Goal: Browse casually

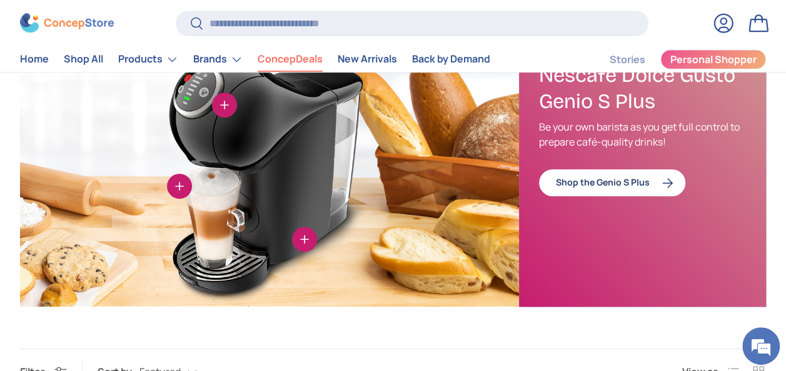
scroll to position [375, 0]
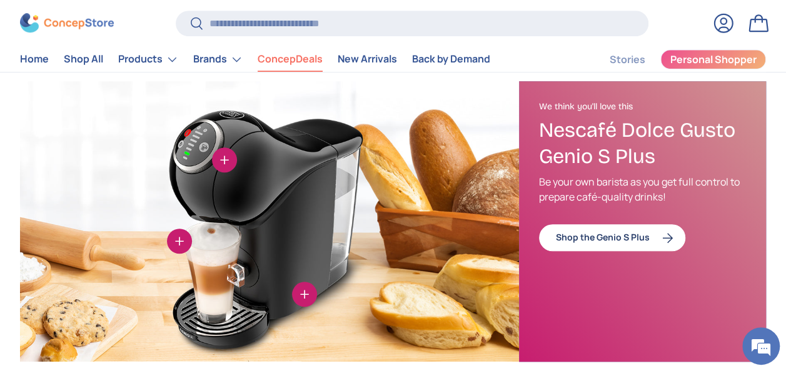
click at [573, 239] on link "Shop the Genio S Plus" at bounding box center [612, 237] width 146 height 27
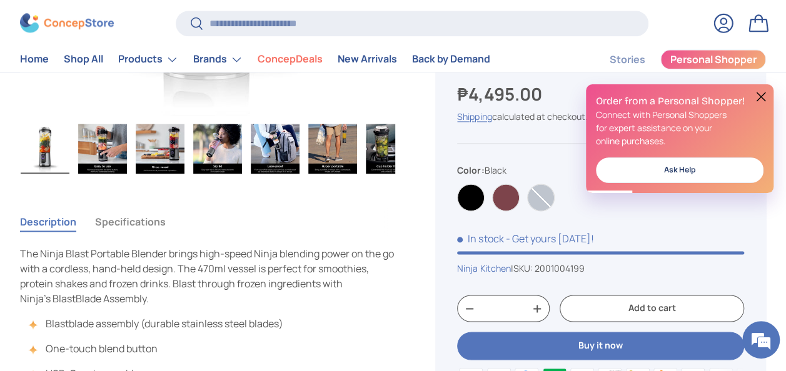
scroll to position [688, 0]
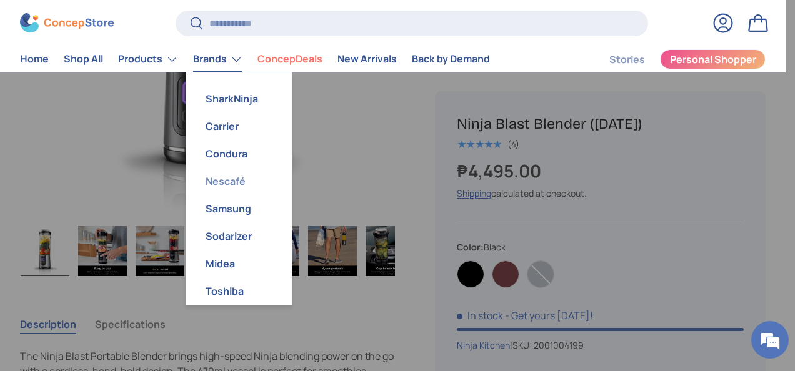
click at [243, 179] on link "Nescafé" at bounding box center [238, 182] width 91 height 28
click at [231, 179] on link "Nescafé" at bounding box center [238, 182] width 91 height 28
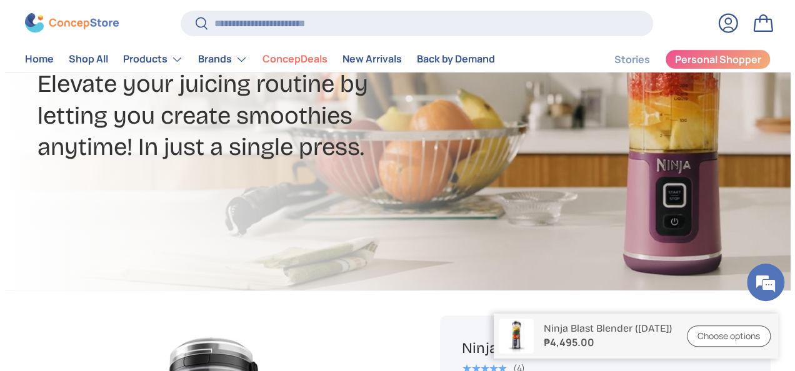
scroll to position [0, 0]
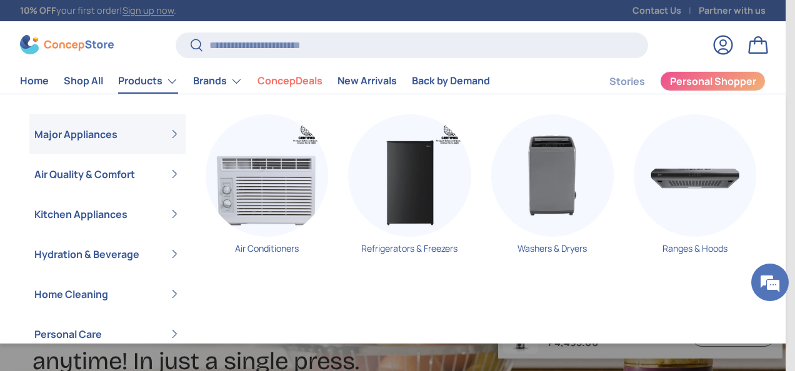
click at [144, 81] on link "Products" at bounding box center [148, 81] width 60 height 25
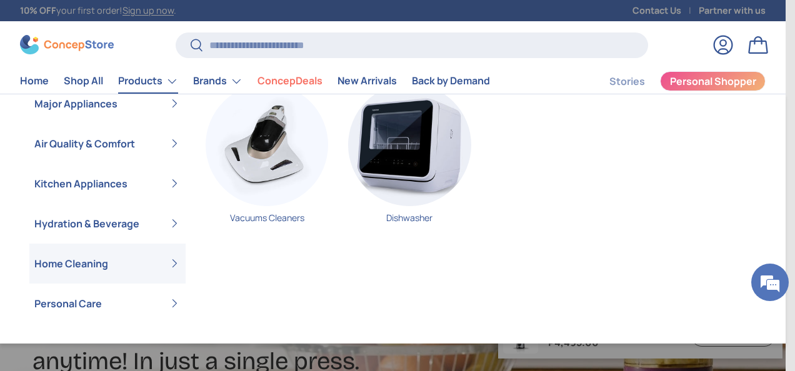
scroll to position [30, 0]
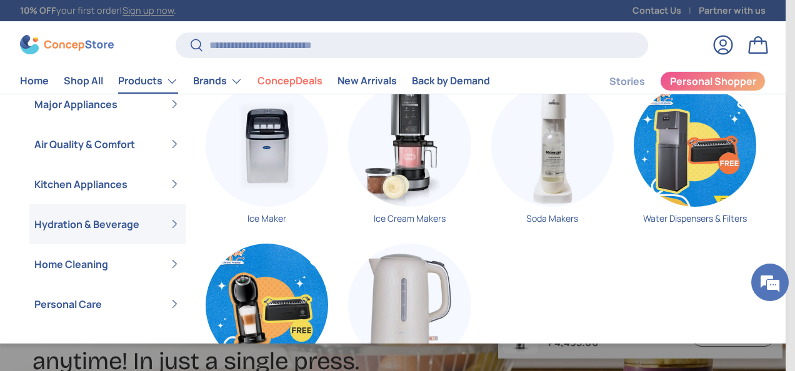
click at [269, 291] on img "Primary" at bounding box center [267, 305] width 123 height 123
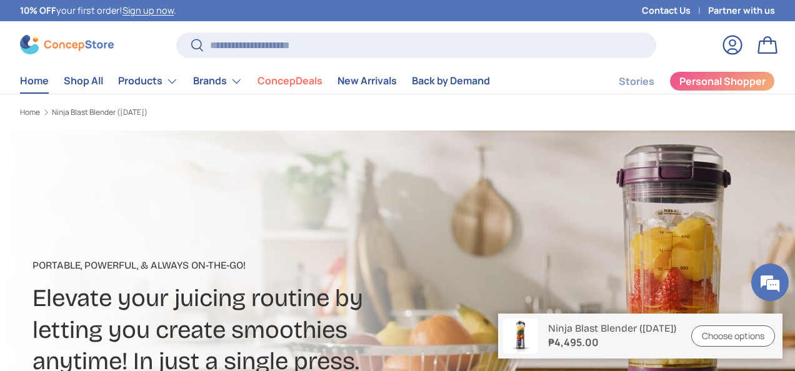
click at [31, 76] on link "Home" at bounding box center [34, 81] width 29 height 24
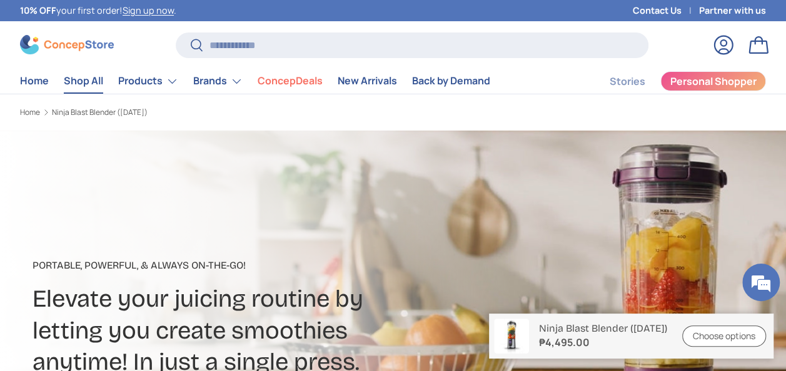
click at [79, 81] on link "Shop All" at bounding box center [83, 81] width 39 height 24
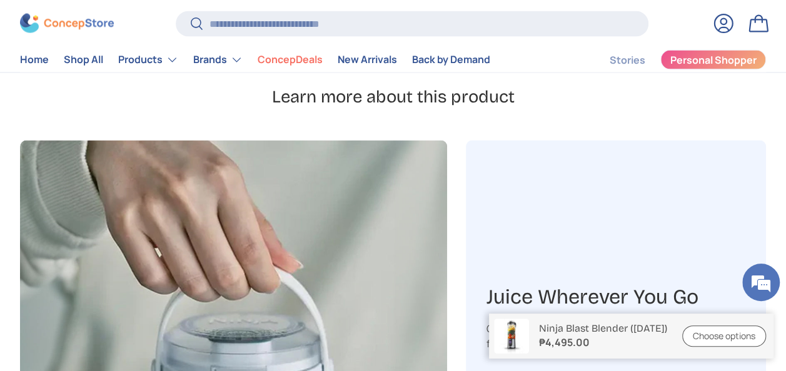
scroll to position [1188, 0]
